Goal: Find specific page/section: Find specific page/section

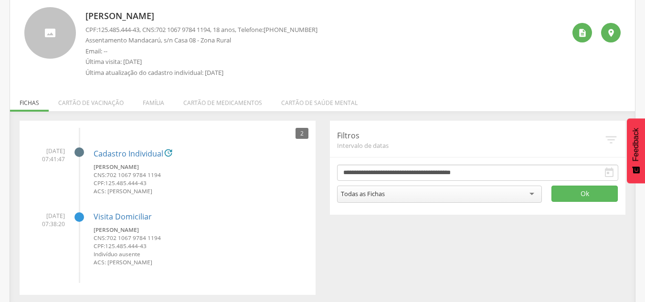
scroll to position [60, 0]
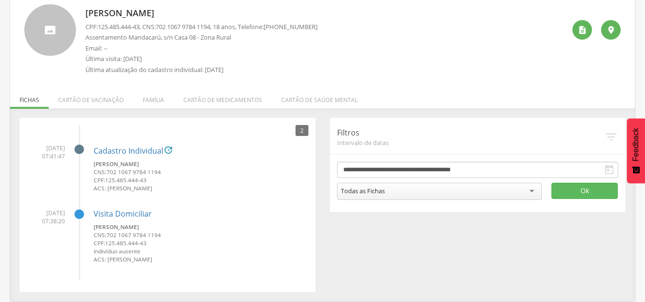
click at [105, 98] on li "Cartão de vacinação" at bounding box center [91, 97] width 85 height 22
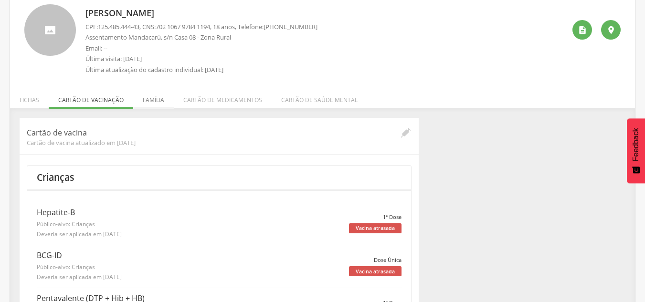
click at [160, 102] on li "Família" at bounding box center [153, 97] width 41 height 22
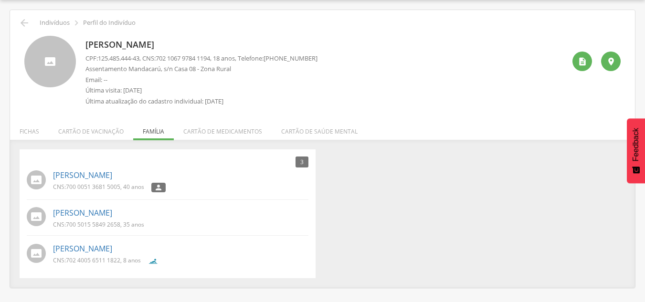
drag, startPoint x: 214, startPoint y: 133, endPoint x: 239, endPoint y: 131, distance: 24.9
click at [214, 132] on li "Cartão de medicamentos" at bounding box center [223, 129] width 98 height 22
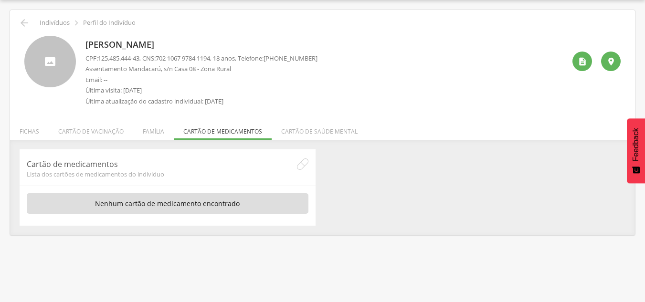
click at [286, 132] on li "Cartão de saúde mental" at bounding box center [320, 129] width 96 height 22
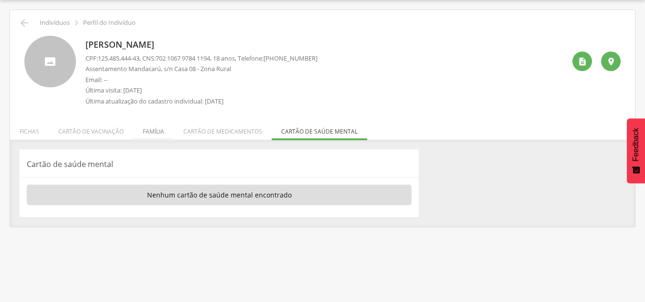
click at [150, 131] on li "Família" at bounding box center [153, 129] width 41 height 22
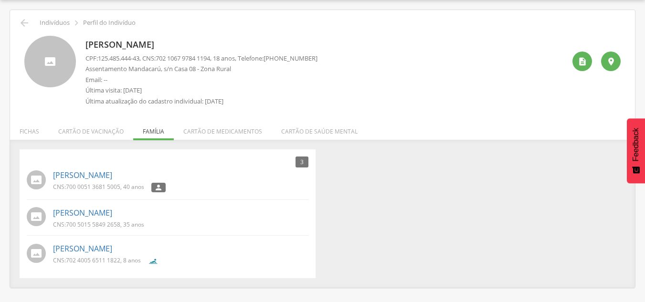
click at [112, 188] on span "700 0051 3681 5005" at bounding box center [93, 187] width 54 height 8
click at [112, 180] on link "[PERSON_NAME]" at bounding box center [82, 175] width 59 height 11
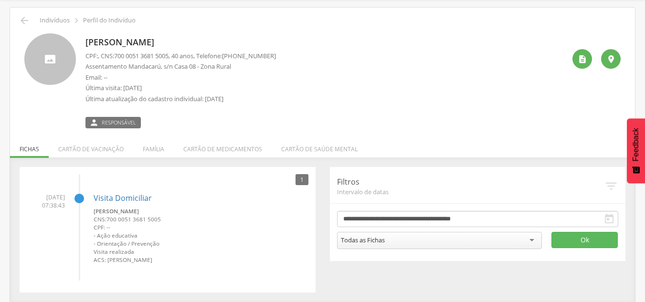
scroll to position [32, 0]
